Goal: Check status: Check status

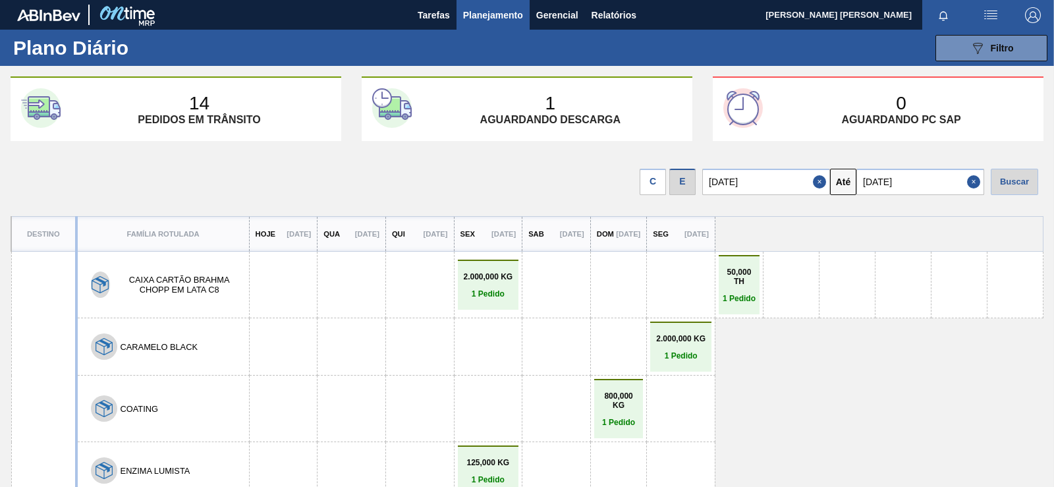
scroll to position [341, 0]
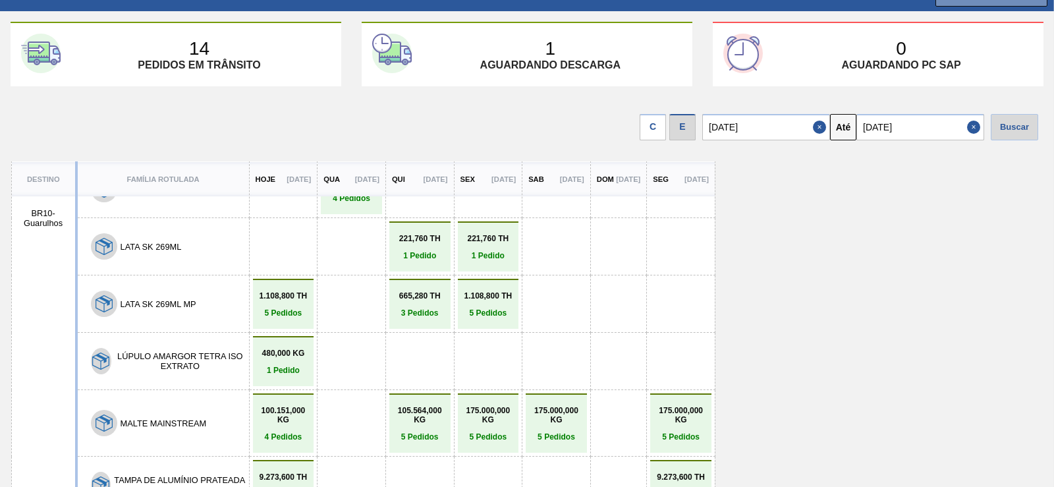
drag, startPoint x: 461, startPoint y: 203, endPoint x: 449, endPoint y: 46, distance: 157.3
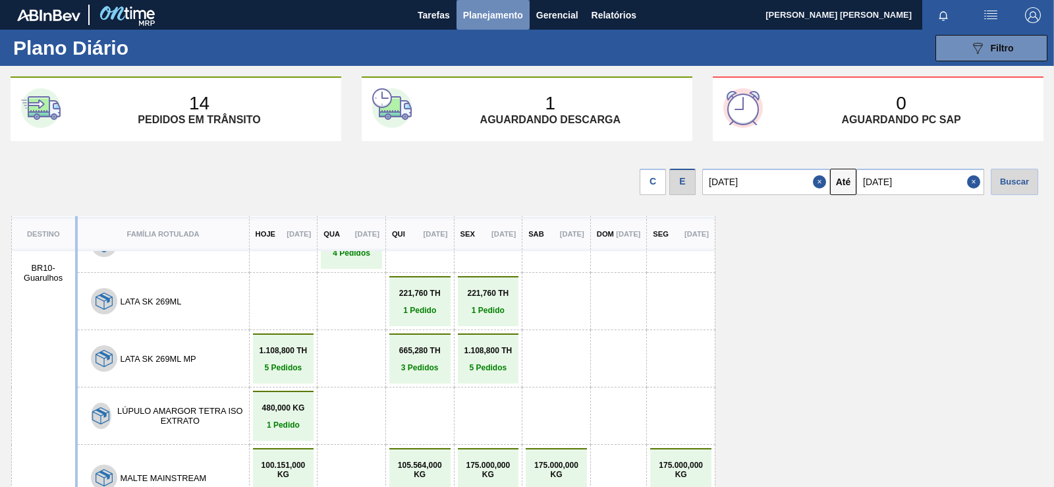
click at [485, 19] on span "Planejamento" at bounding box center [493, 15] width 60 height 16
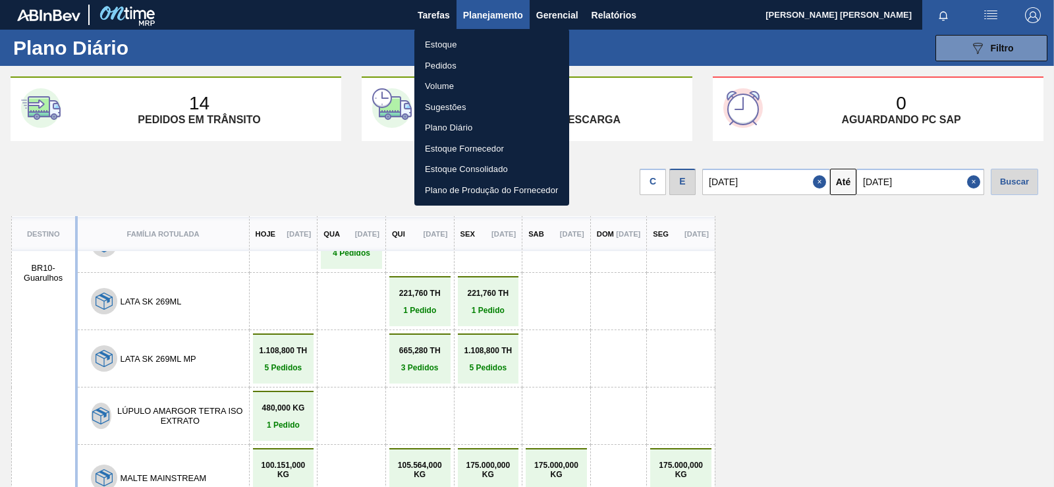
click at [443, 47] on li "Estoque" at bounding box center [491, 44] width 155 height 21
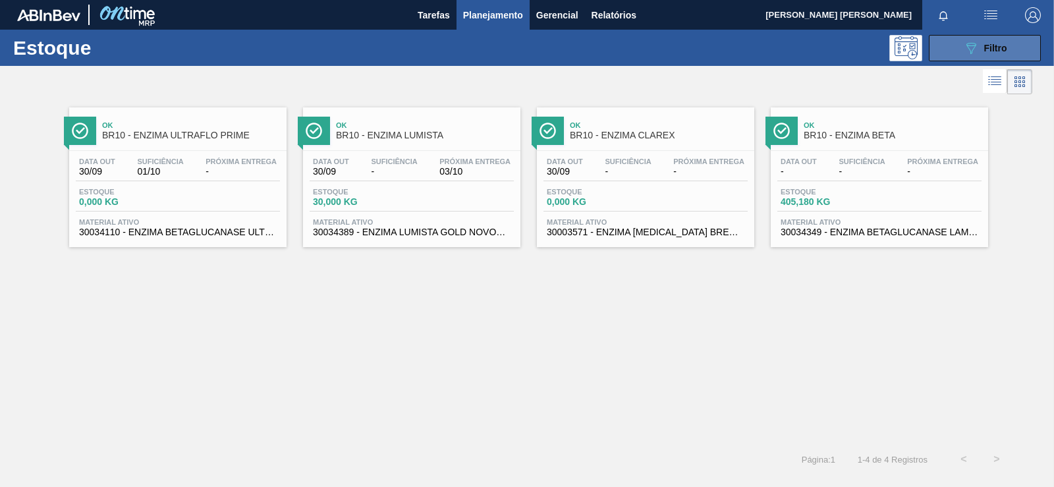
click at [986, 56] on button "089F7B8B-B2A5-4AFE-B5C0-19BA573D28AC Filtro" at bounding box center [985, 48] width 112 height 26
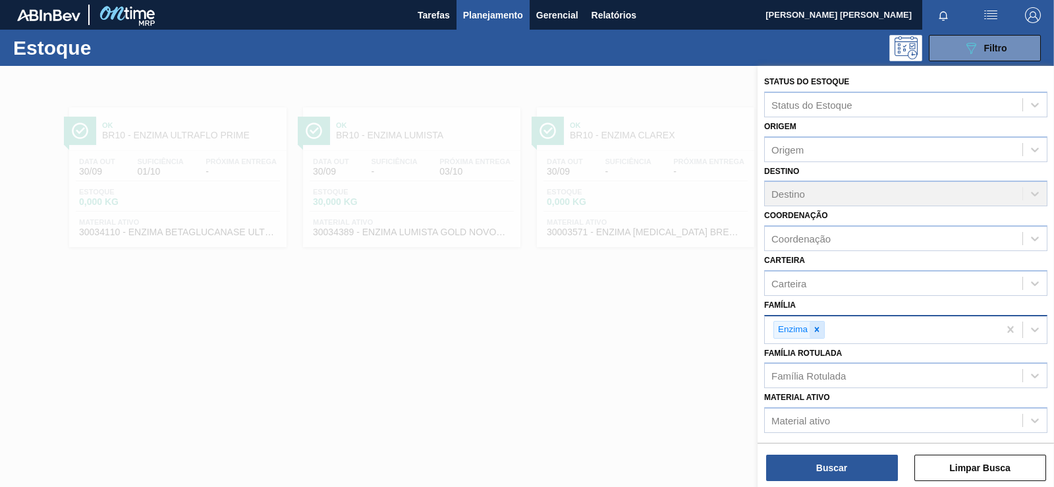
click at [818, 335] on div at bounding box center [817, 330] width 14 height 16
type input "aç"
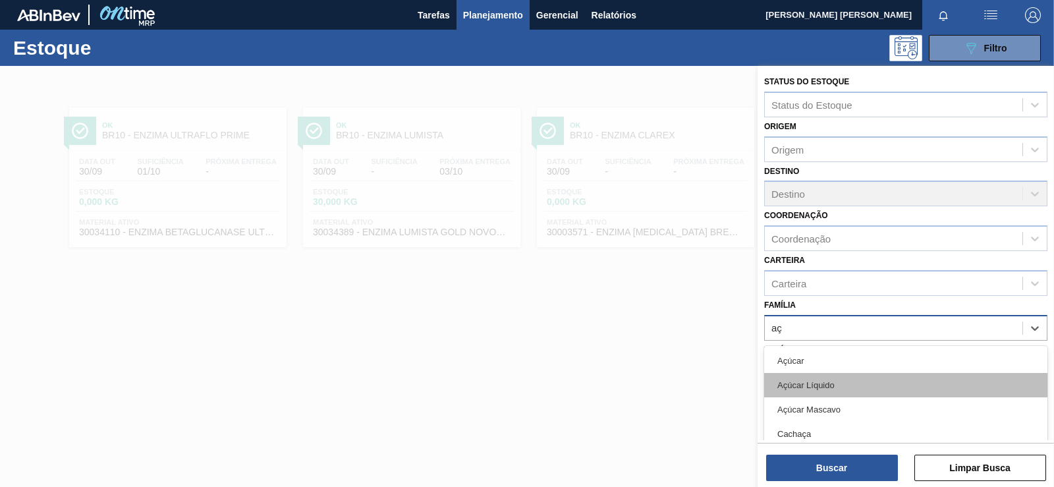
click at [799, 392] on div "Açúcar Líquido" at bounding box center [905, 385] width 283 height 24
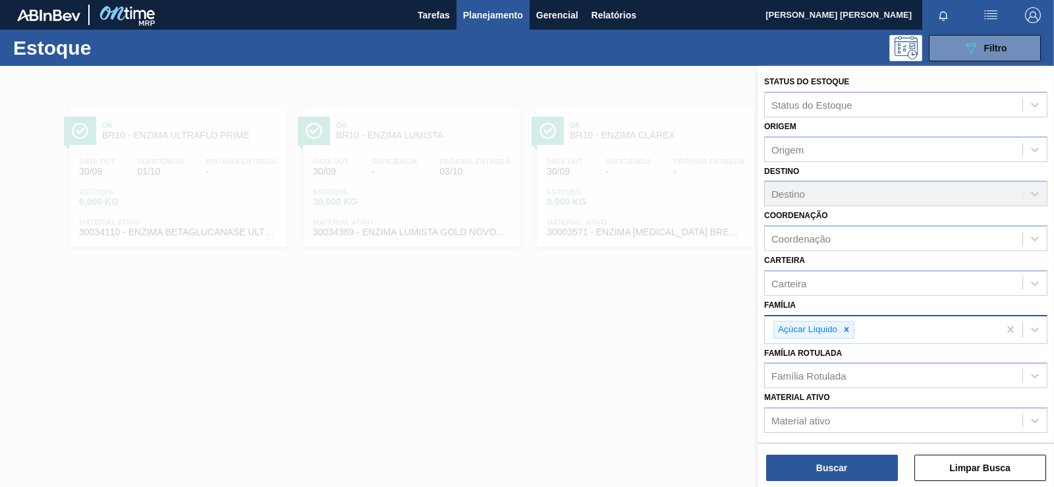
click at [821, 451] on div "Buscar Limpar Busca" at bounding box center [906, 461] width 297 height 37
click at [818, 466] on button "Buscar" at bounding box center [832, 468] width 132 height 26
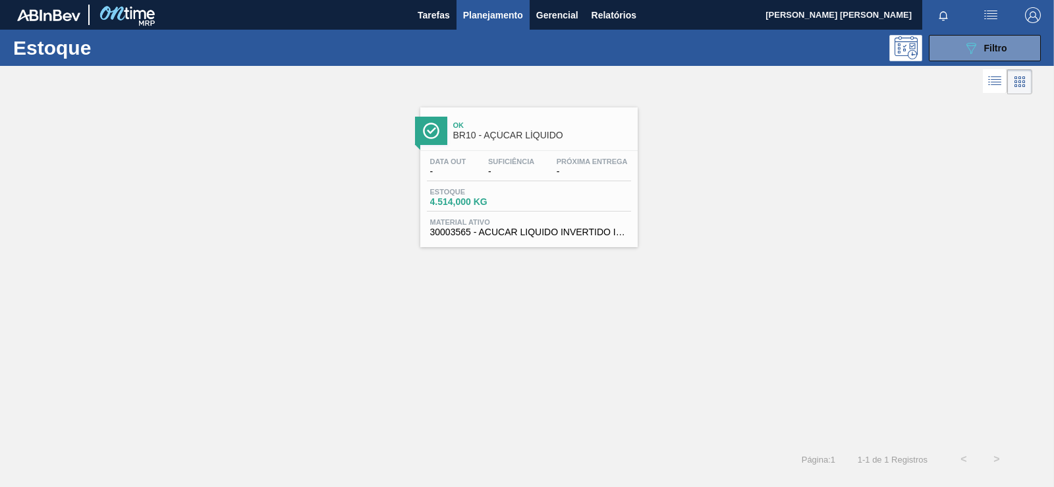
click at [464, 159] on span "Data out" at bounding box center [448, 161] width 36 height 8
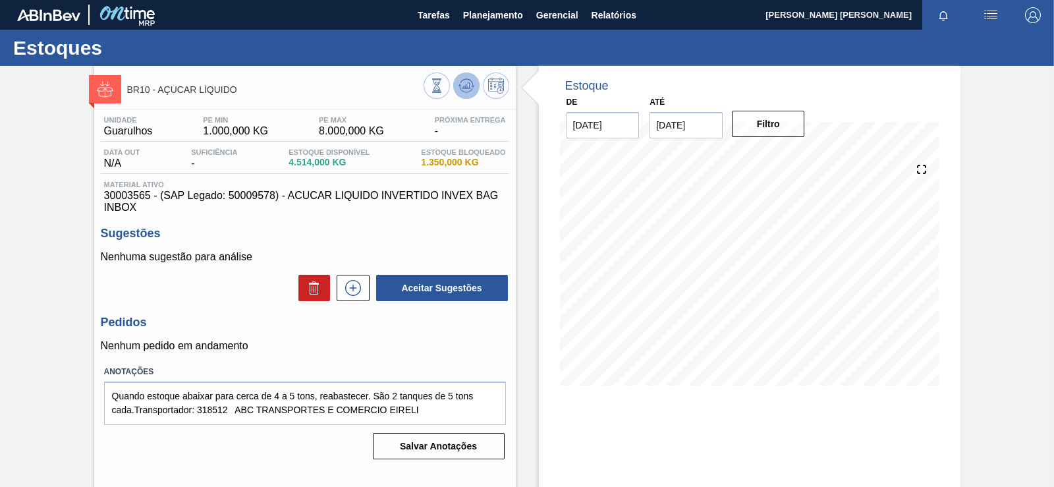
click at [467, 84] on icon at bounding box center [466, 85] width 9 height 6
click at [706, 128] on input "[DATE]" at bounding box center [686, 125] width 73 height 26
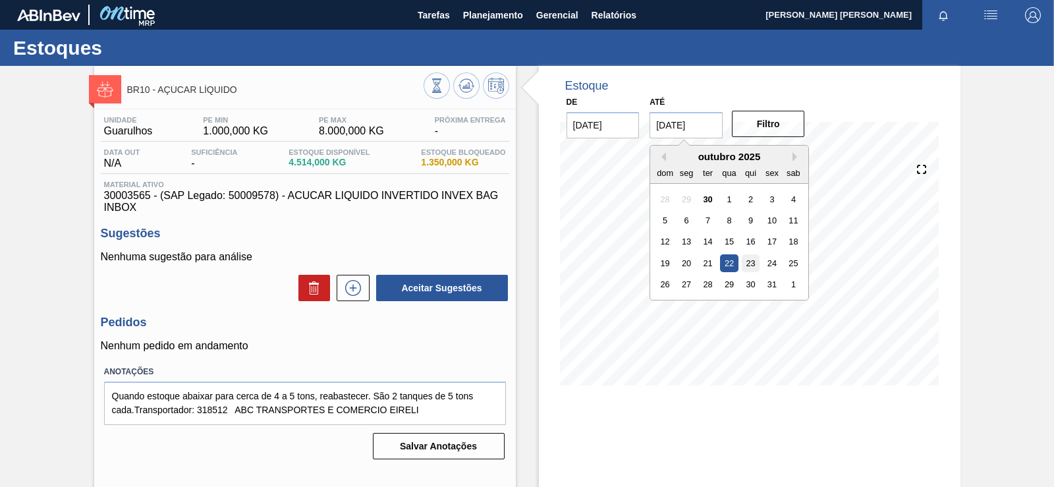
click at [744, 260] on div "23" at bounding box center [751, 263] width 18 height 18
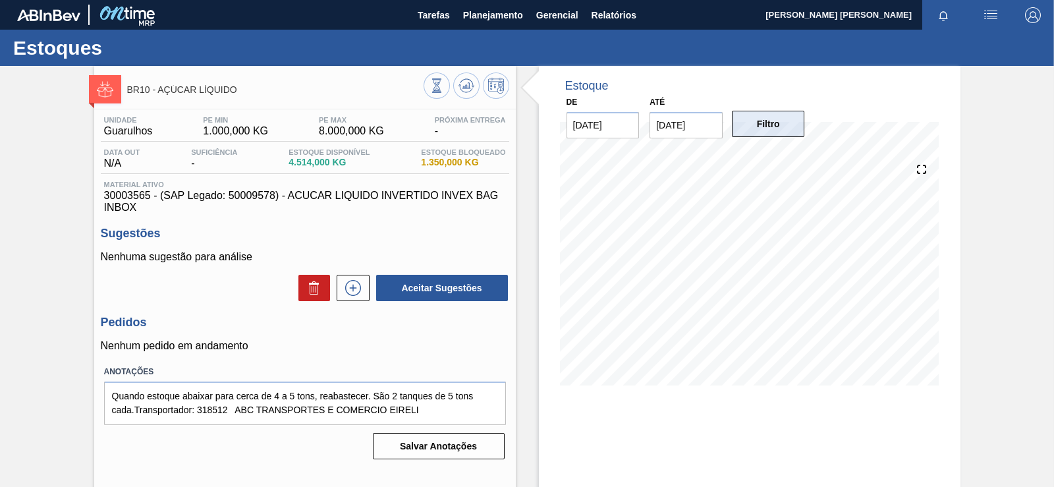
click at [783, 114] on button "Filtro" at bounding box center [768, 124] width 73 height 26
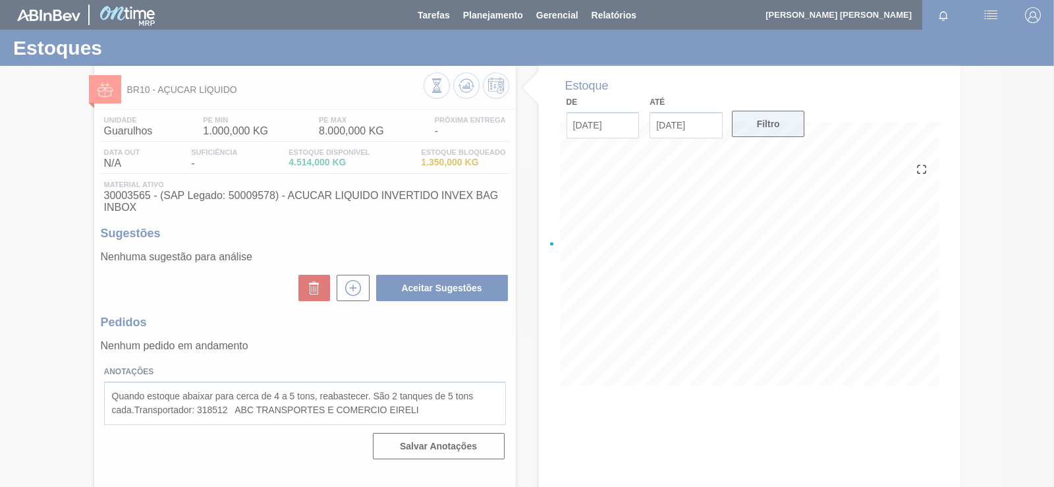
click at [783, 123] on div at bounding box center [527, 243] width 1054 height 487
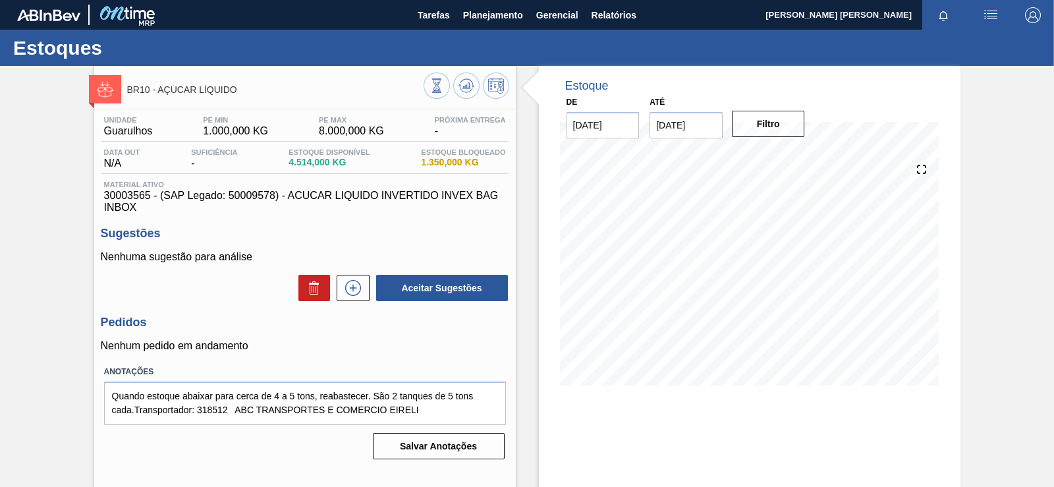
click at [693, 129] on input "[DATE]" at bounding box center [686, 125] width 73 height 26
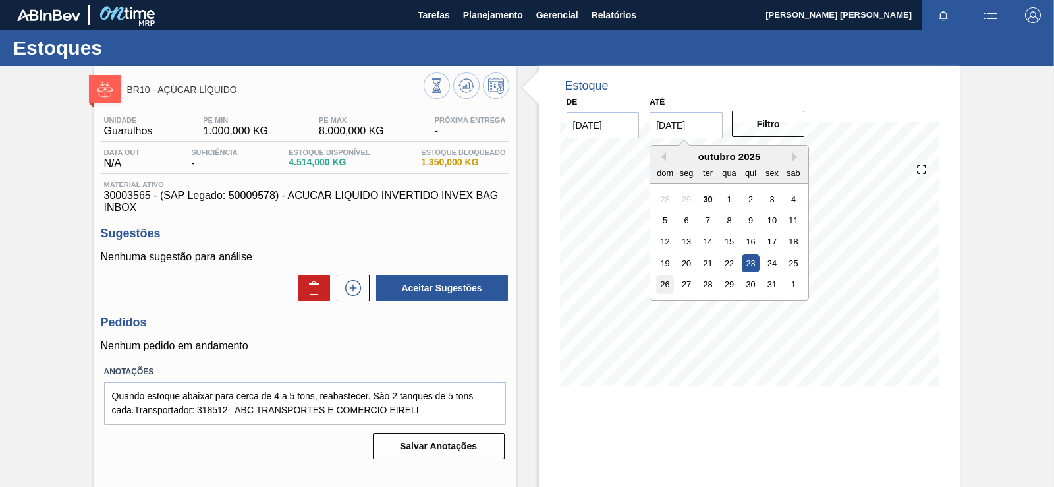
click at [671, 284] on div "26" at bounding box center [665, 284] width 18 height 18
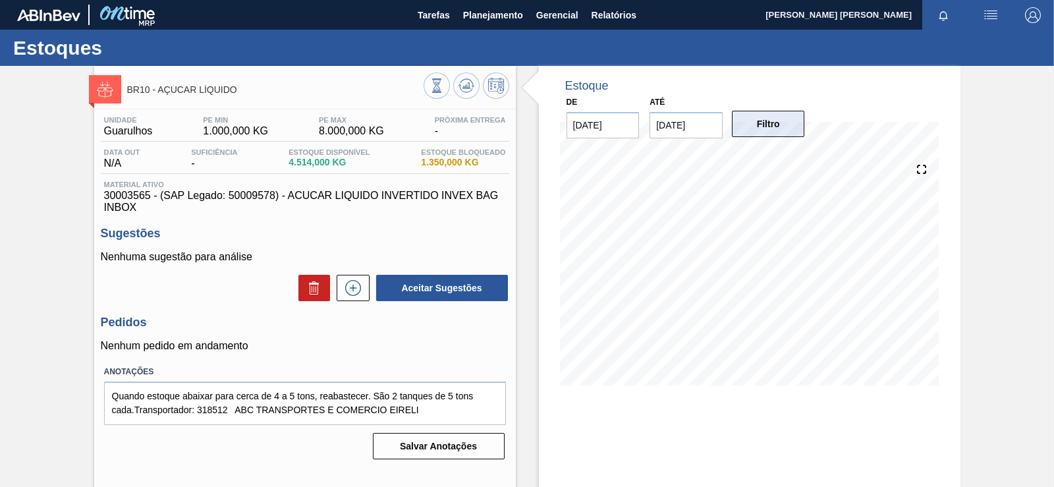
click at [788, 136] on button "Filtro" at bounding box center [768, 124] width 73 height 26
click at [460, 93] on icon at bounding box center [467, 86] width 16 height 16
click at [465, 88] on icon at bounding box center [465, 86] width 1 height 3
click at [677, 131] on input "[DATE]" at bounding box center [686, 125] width 73 height 26
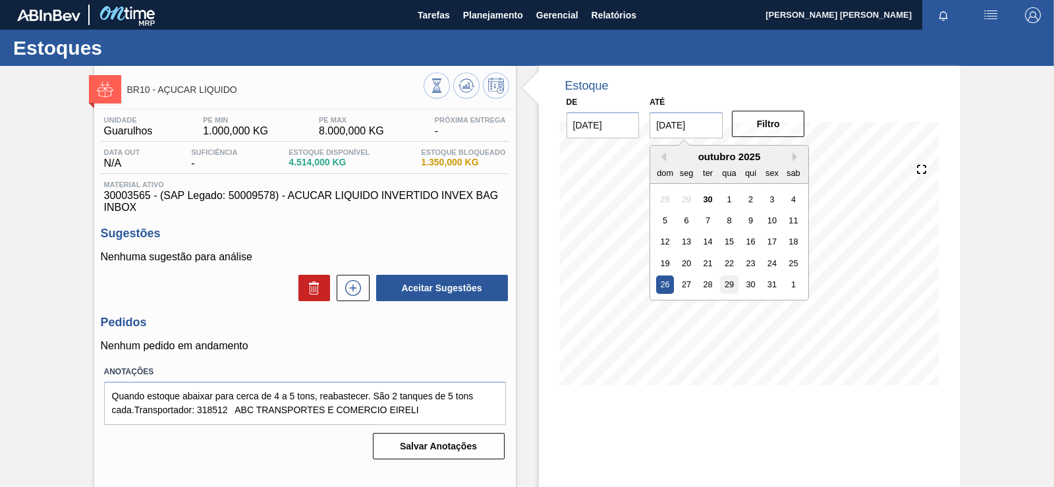
click at [726, 285] on div "29" at bounding box center [730, 284] width 18 height 18
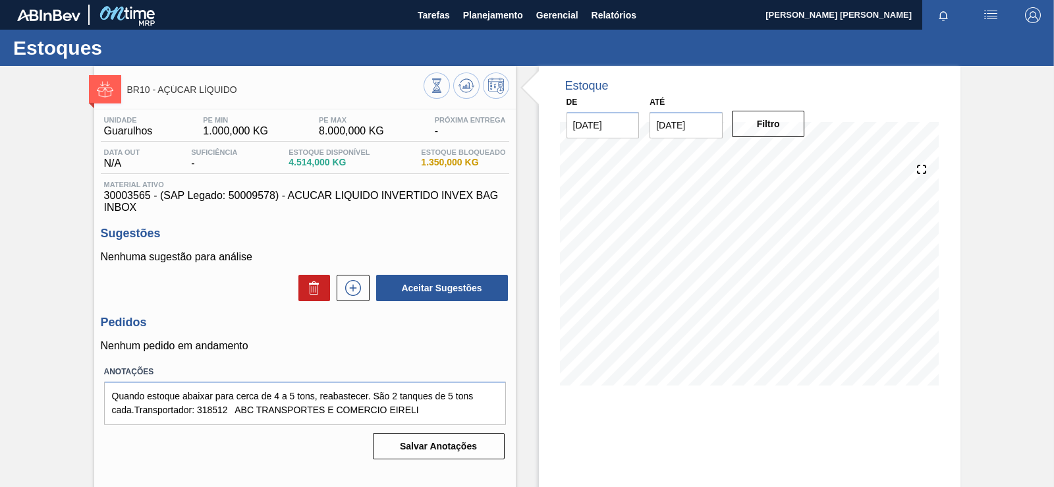
drag, startPoint x: 781, startPoint y: 103, endPoint x: 779, endPoint y: 109, distance: 6.7
click at [780, 105] on div "De [DATE] Até [DATE] Filtro" at bounding box center [687, 115] width 264 height 45
click at [776, 120] on button "Filtro" at bounding box center [768, 124] width 73 height 26
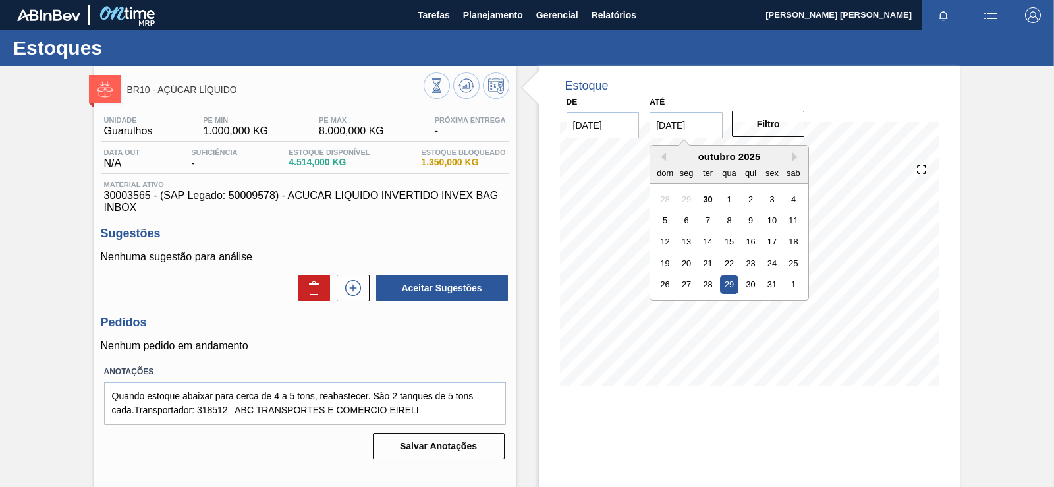
drag, startPoint x: 707, startPoint y: 117, endPoint x: 706, endPoint y: 125, distance: 7.9
click at [706, 117] on input "[DATE]" at bounding box center [686, 125] width 73 height 26
click at [766, 287] on div "31" at bounding box center [773, 284] width 18 height 18
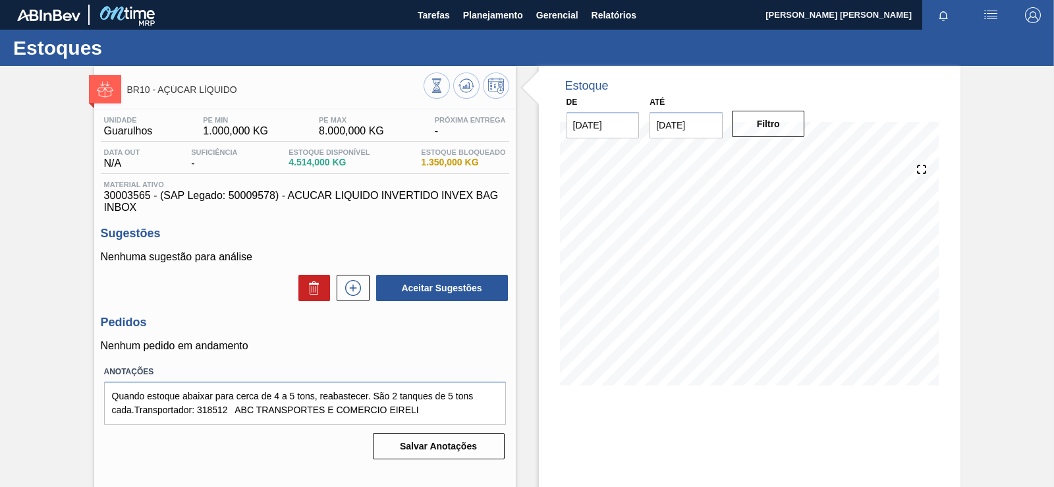
click at [781, 138] on div "Filtro" at bounding box center [770, 123] width 84 height 29
click at [776, 125] on button "Filtro" at bounding box center [768, 124] width 73 height 26
click at [700, 117] on input "[DATE]" at bounding box center [686, 125] width 73 height 26
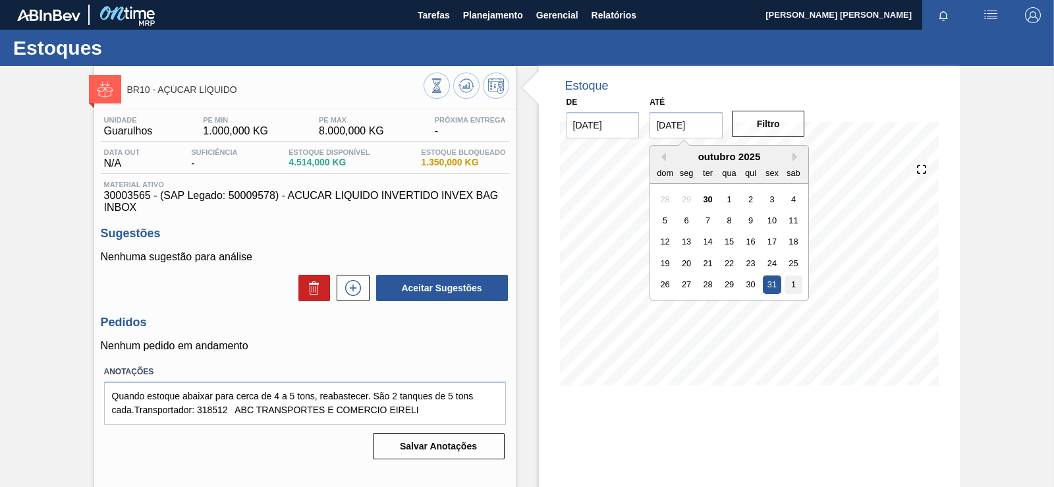
click at [795, 283] on div "1" at bounding box center [794, 284] width 18 height 18
type input "[DATE]"
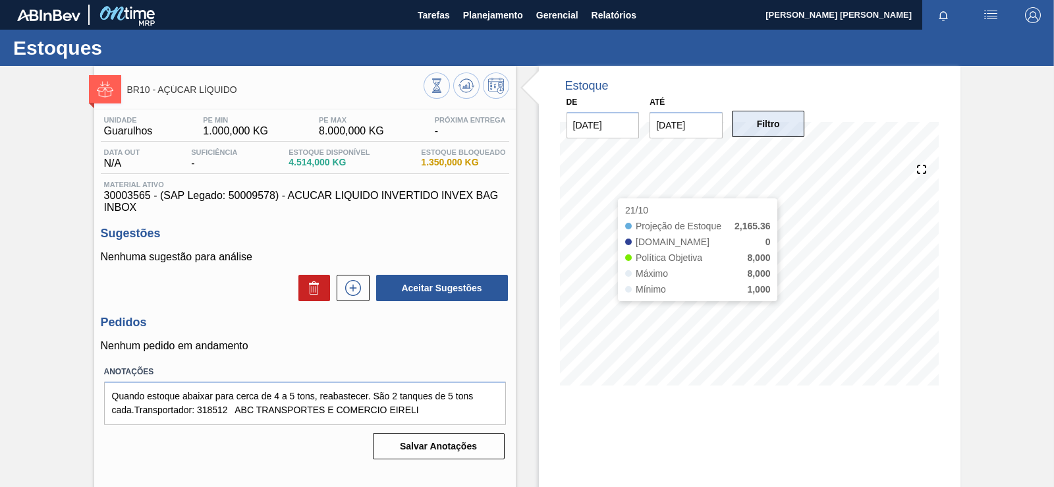
click at [799, 122] on button "Filtro" at bounding box center [768, 124] width 73 height 26
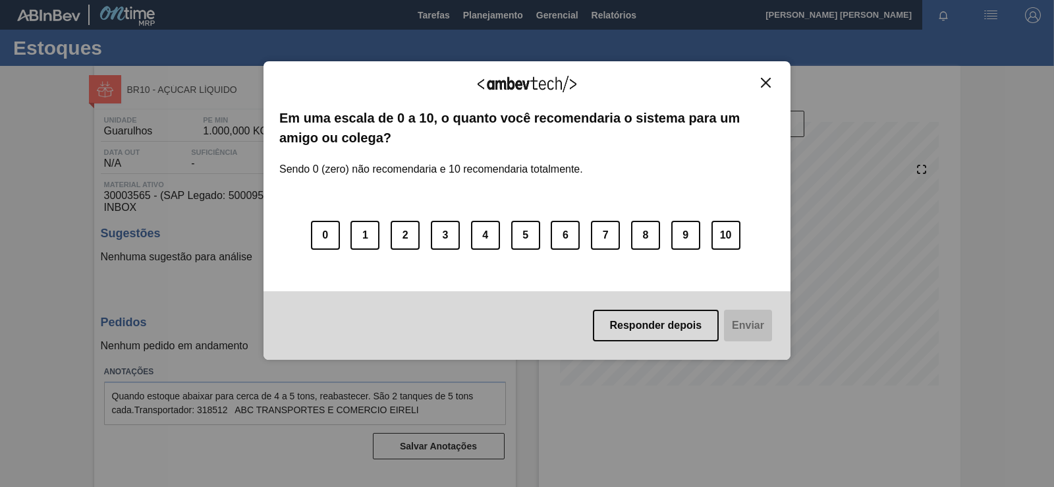
click at [768, 83] on img "Close" at bounding box center [766, 83] width 10 height 10
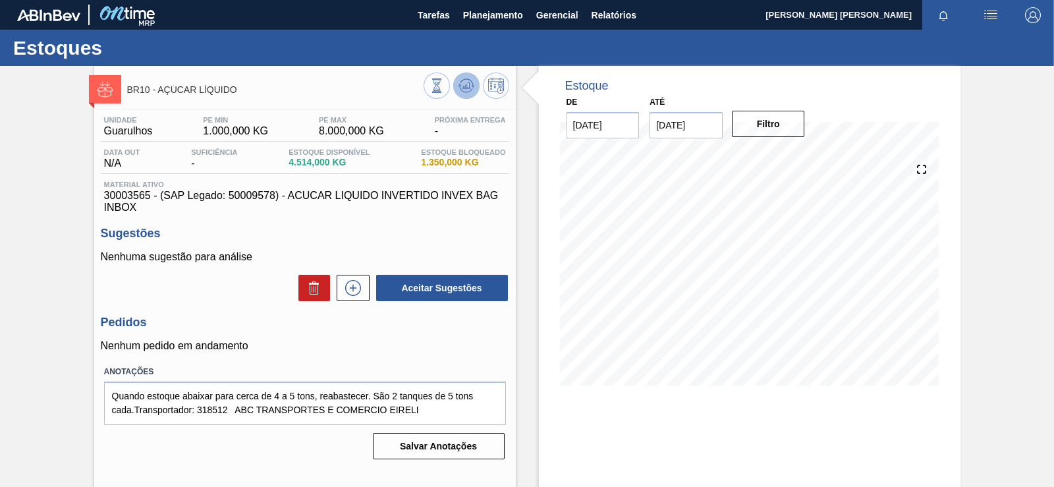
click at [468, 85] on icon at bounding box center [468, 85] width 1 height 5
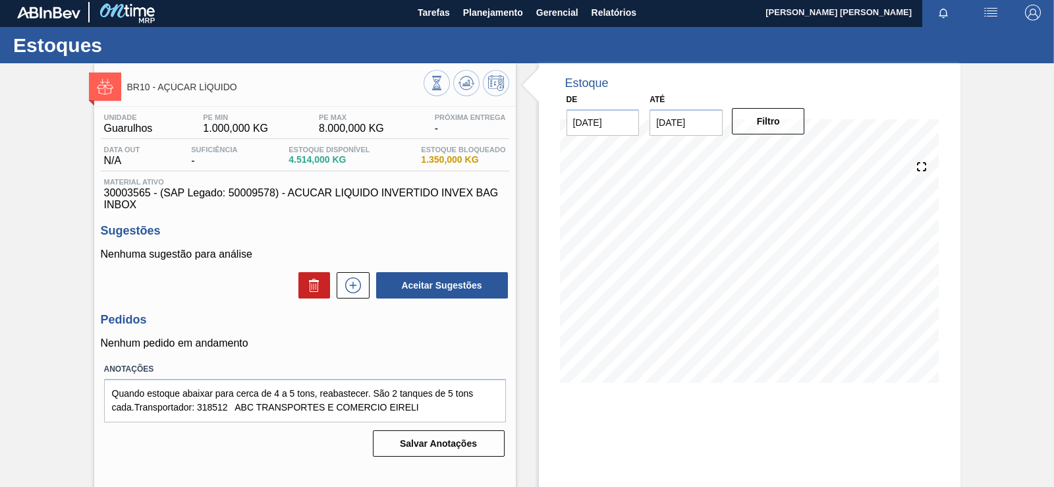
drag, startPoint x: 445, startPoint y: 242, endPoint x: 440, endPoint y: 262, distance: 19.8
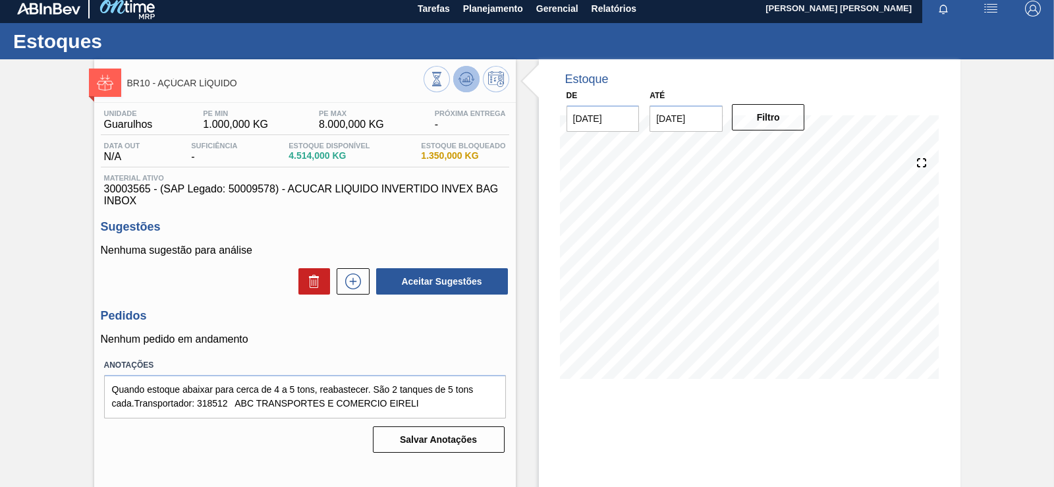
click at [459, 73] on icon at bounding box center [467, 79] width 16 height 16
click at [470, 77] on icon at bounding box center [467, 79] width 16 height 16
click at [461, 78] on icon at bounding box center [467, 79] width 16 height 16
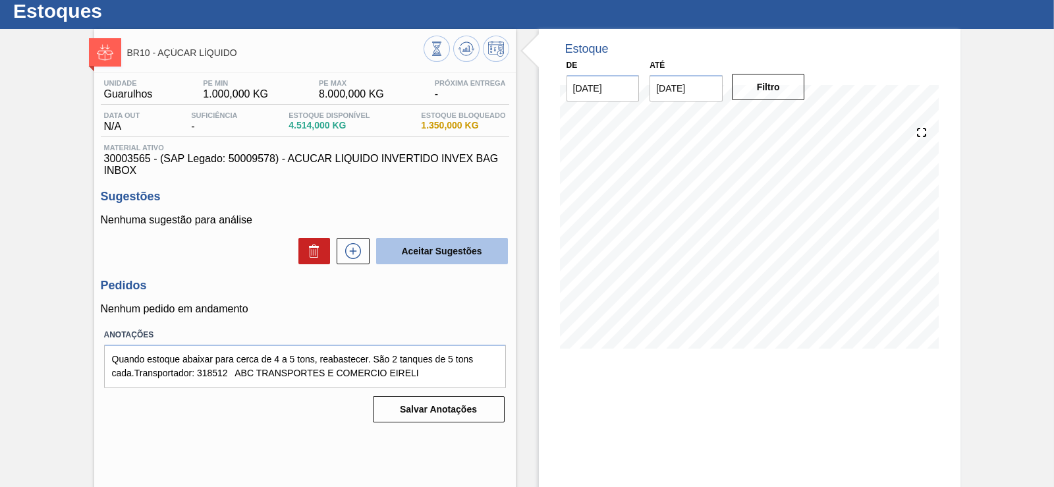
scroll to position [80, 0]
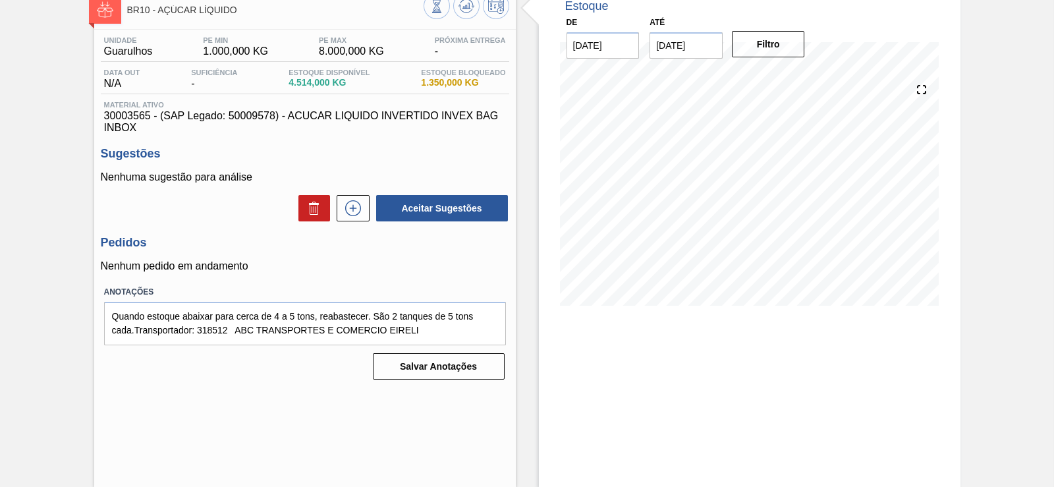
drag, startPoint x: 457, startPoint y: 152, endPoint x: 423, endPoint y: 221, distance: 76.9
drag, startPoint x: 382, startPoint y: 340, endPoint x: 359, endPoint y: 388, distance: 53.3
drag, startPoint x: 355, startPoint y: 300, endPoint x: 360, endPoint y: 217, distance: 83.2
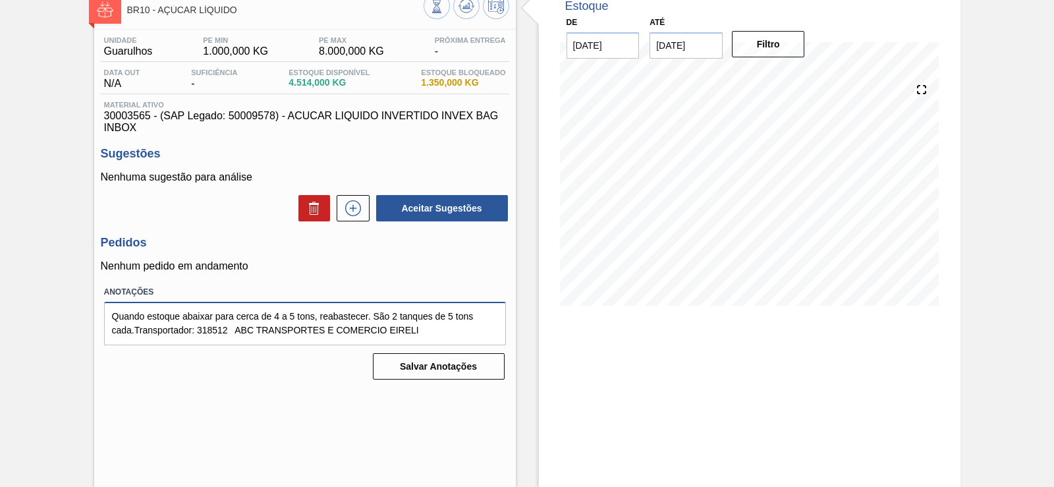
click at [426, 316] on textarea "Quando estoque abaixar para cerca de 4 a 5 tons, reabastecer. São 2 tanques de …" at bounding box center [305, 323] width 402 height 43
click at [335, 287] on label "Anotações" at bounding box center [305, 292] width 402 height 19
